Goal: Find specific page/section: Find specific page/section

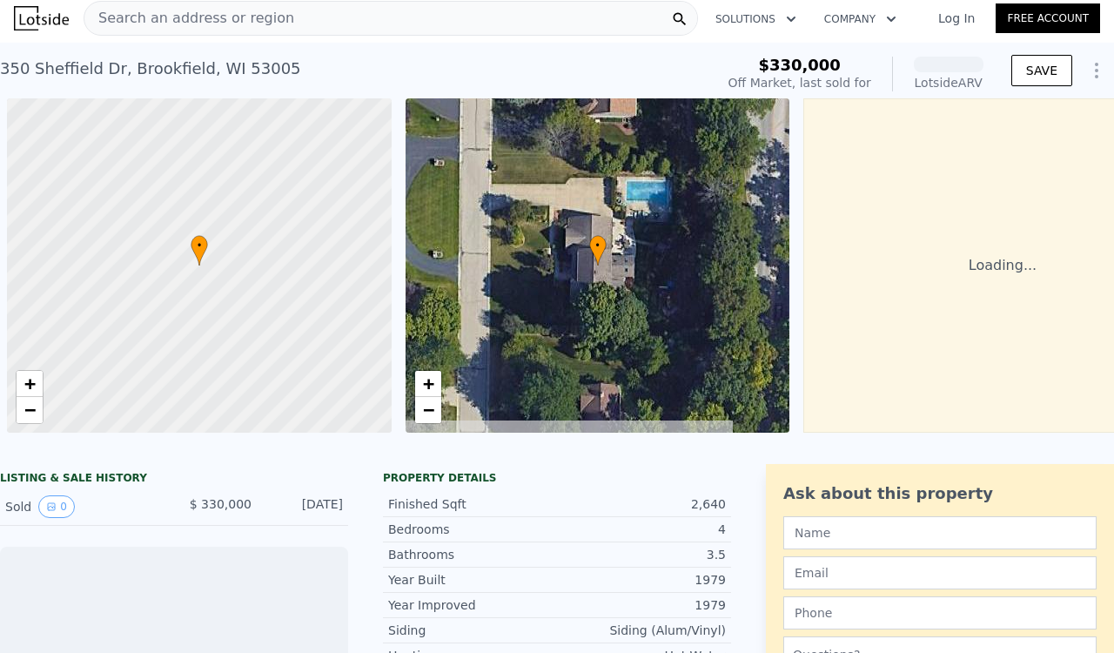
scroll to position [0, 7]
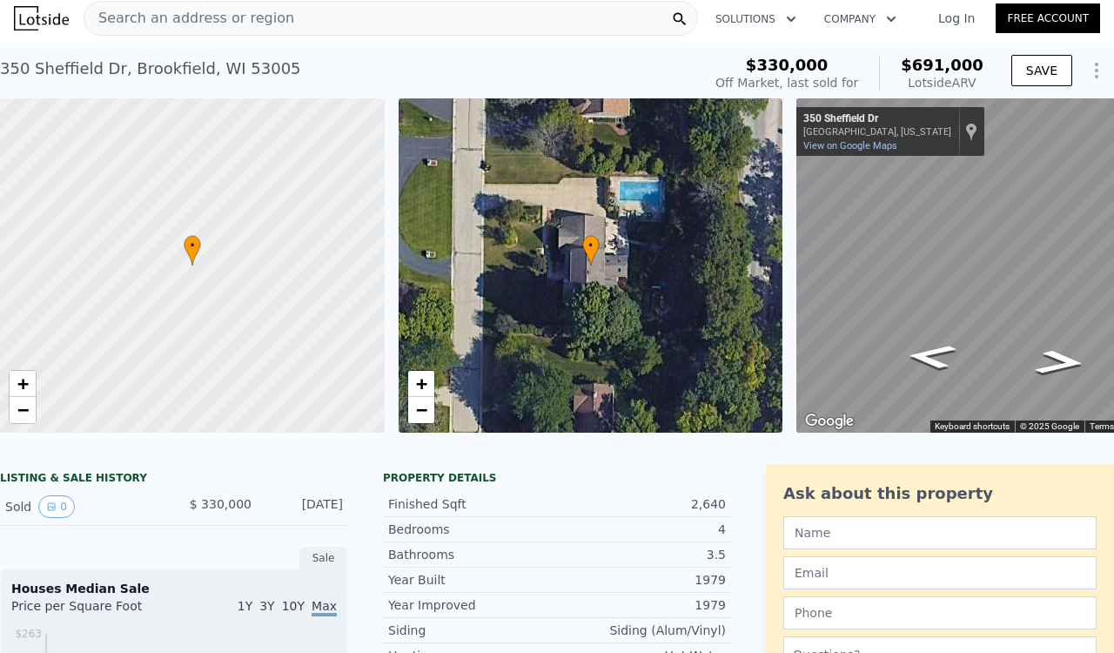
click at [334, 20] on div "Search an address or region" at bounding box center [391, 18] width 614 height 35
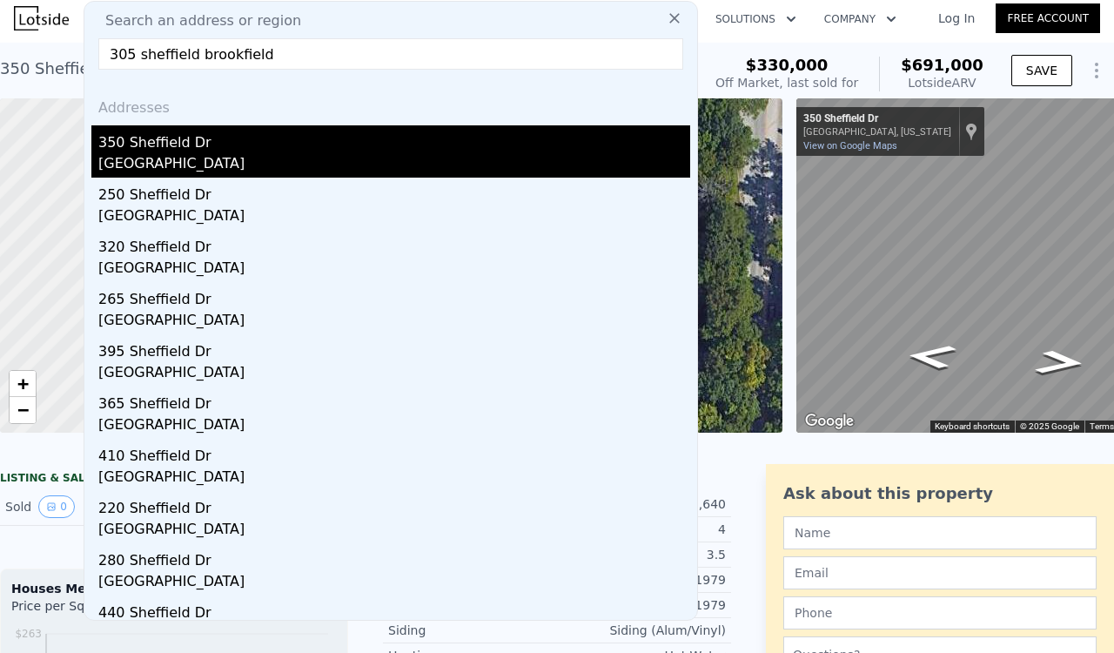
type input "305 sheffield brookfield"
click at [258, 157] on div "[GEOGRAPHIC_DATA]" at bounding box center [394, 165] width 592 height 24
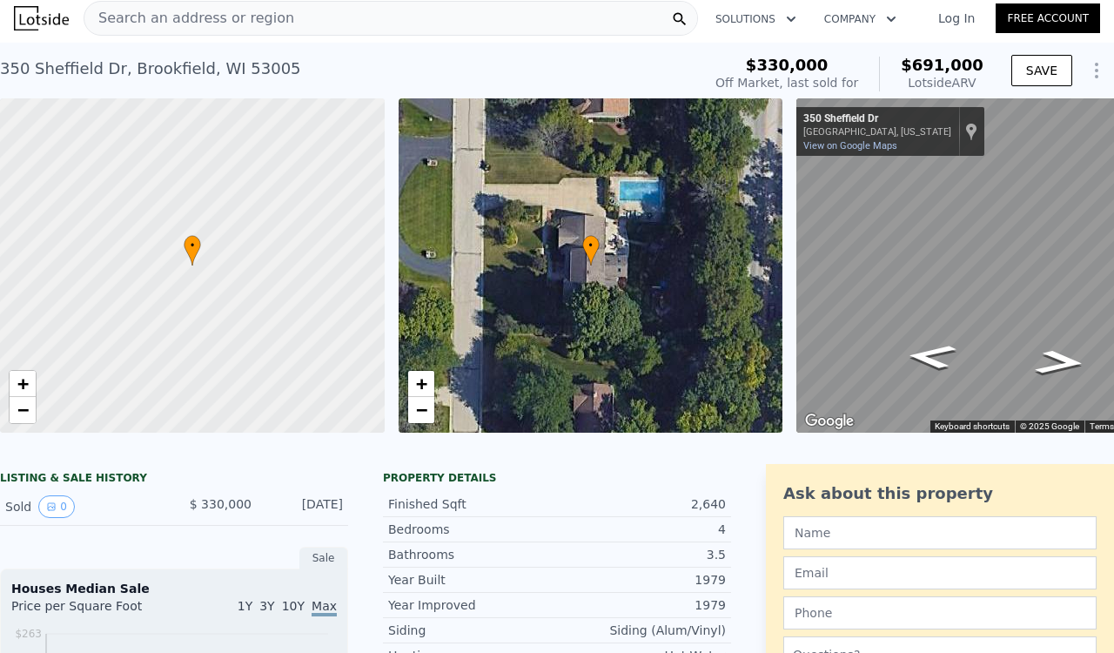
click at [186, 17] on span "Search an address or region" at bounding box center [189, 18] width 210 height 21
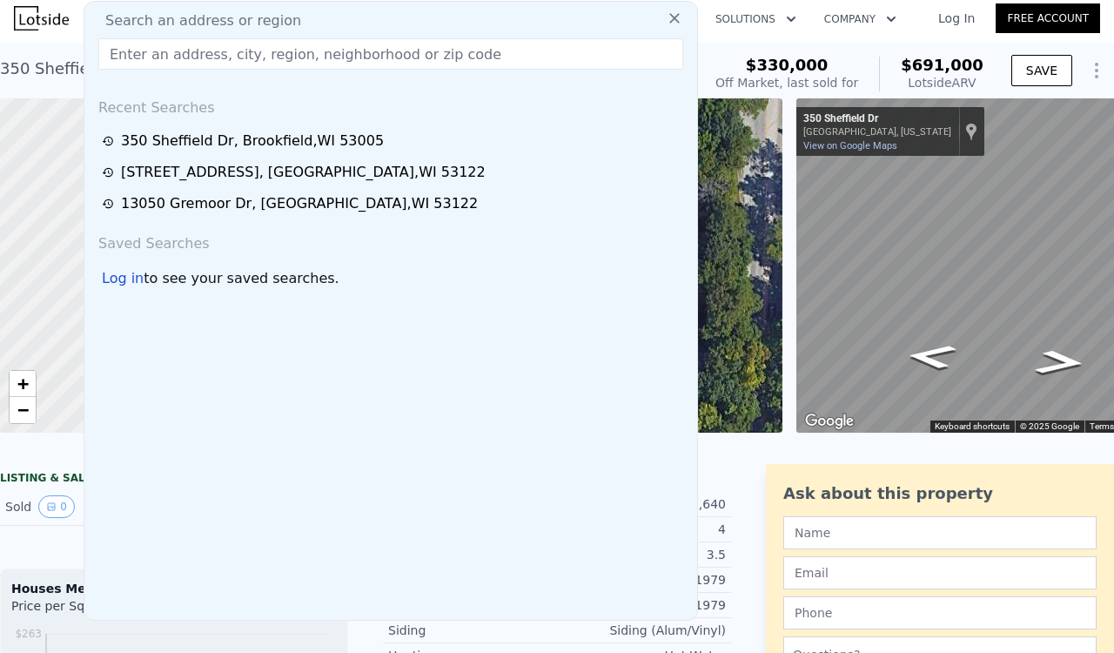
type input "0"
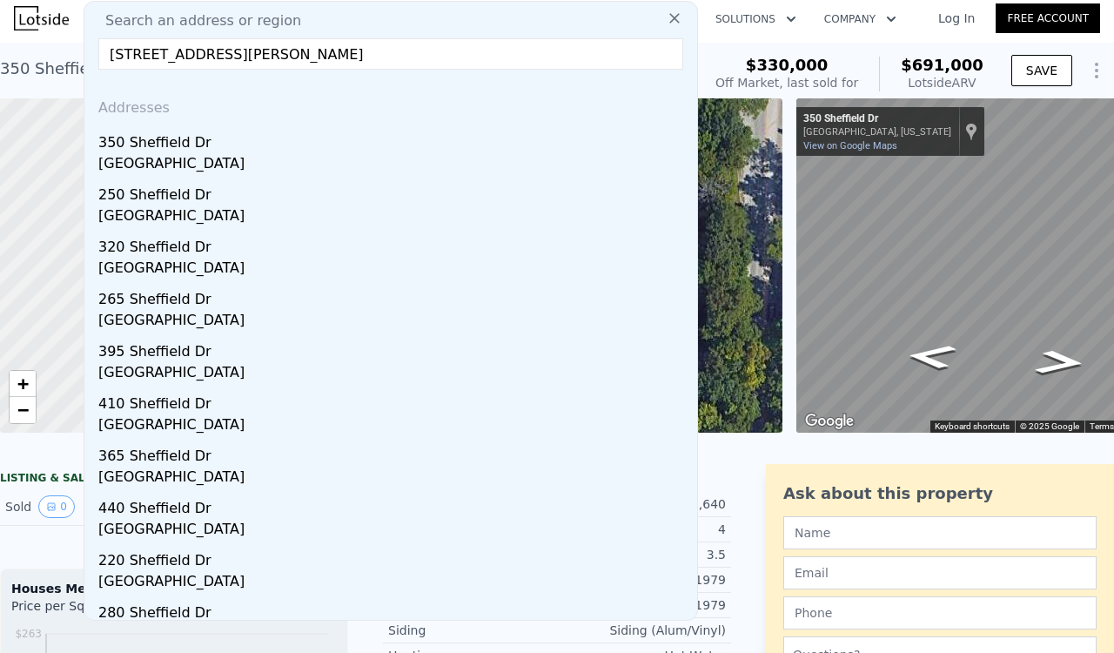
scroll to position [1, 0]
click at [204, 53] on input "[STREET_ADDRESS][PERSON_NAME]" at bounding box center [390, 53] width 585 height 31
type input "[STREET_ADDRESS][PERSON_NAME]"
click at [260, 51] on input "[STREET_ADDRESS][PERSON_NAME]" at bounding box center [390, 53] width 585 height 31
click at [321, 54] on input "[STREET_ADDRESS][PERSON_NAME]" at bounding box center [390, 53] width 585 height 31
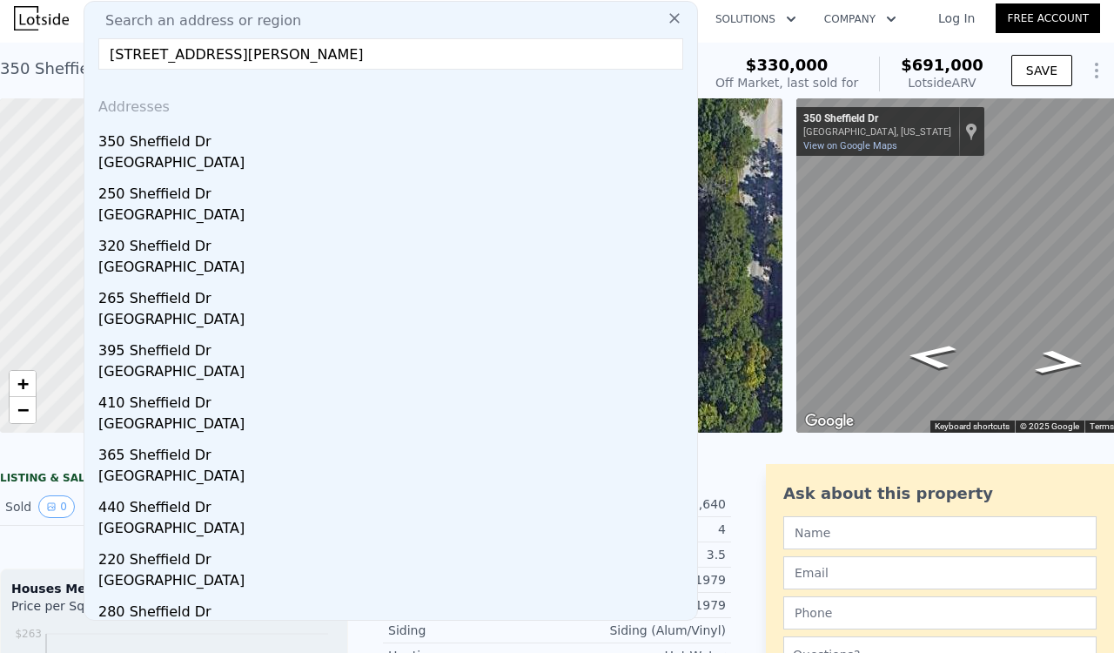
click at [337, 58] on input "[STREET_ADDRESS][PERSON_NAME]" at bounding box center [390, 53] width 585 height 31
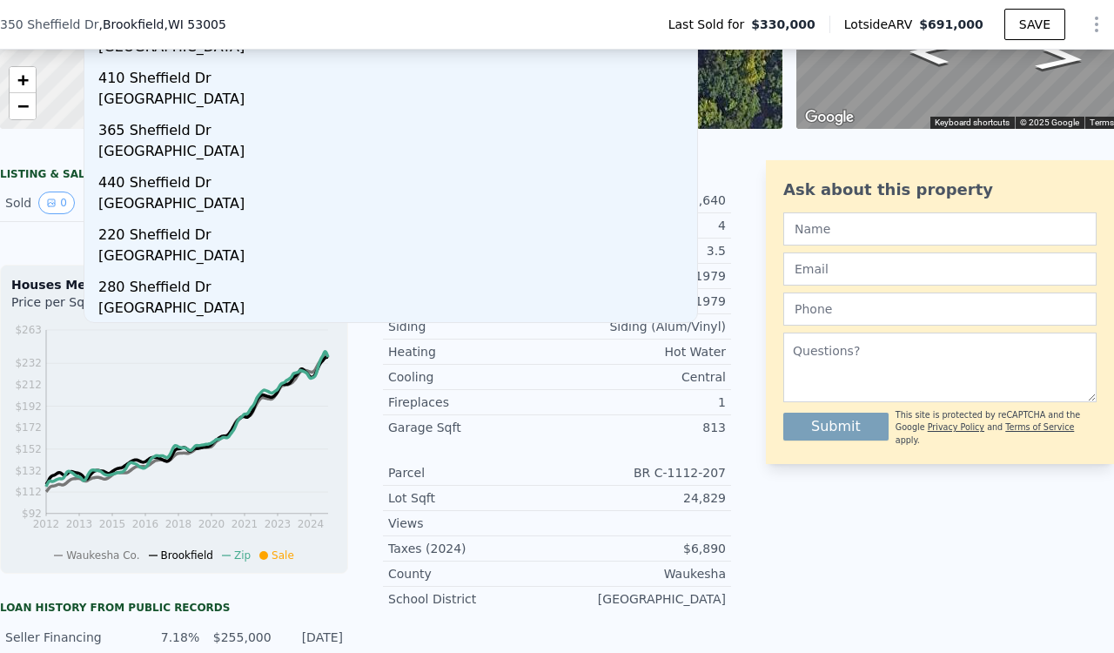
scroll to position [0, 0]
